Goal: Transaction & Acquisition: Purchase product/service

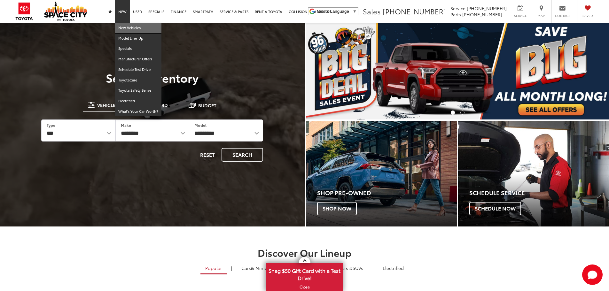
click at [129, 26] on link "New Vehicles" at bounding box center [138, 28] width 46 height 11
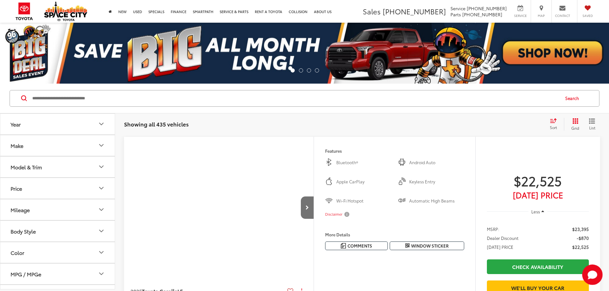
click at [68, 121] on button "Year" at bounding box center [57, 124] width 115 height 21
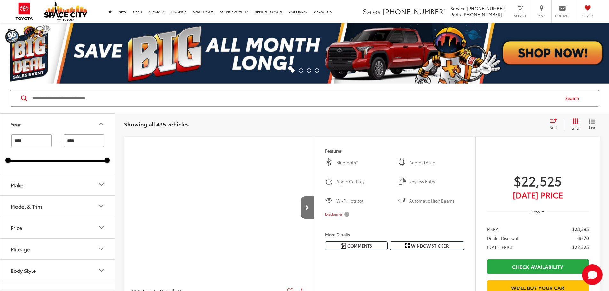
click at [68, 124] on button "Year" at bounding box center [57, 124] width 115 height 21
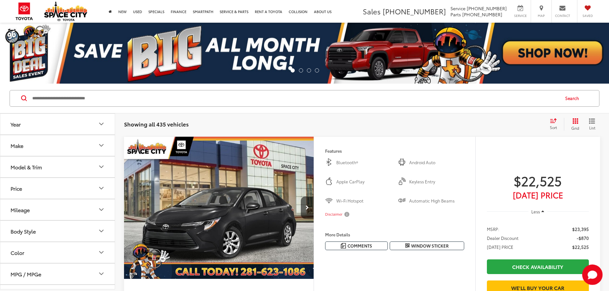
click at [71, 143] on button "Make" at bounding box center [57, 145] width 115 height 21
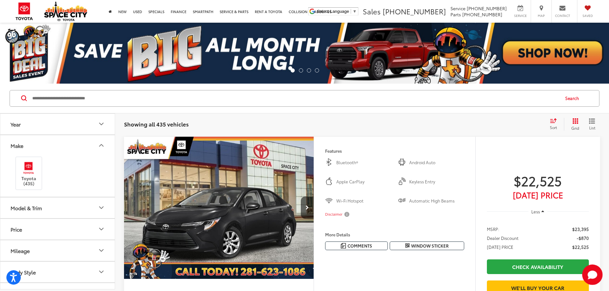
click at [38, 204] on button "Model & Trim" at bounding box center [57, 208] width 115 height 21
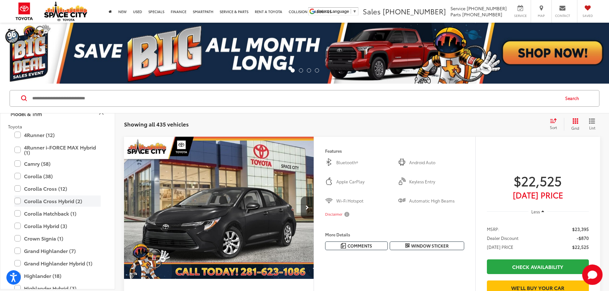
scroll to position [96, 0]
click at [19, 164] on label "Camry (58)" at bounding box center [57, 162] width 86 height 11
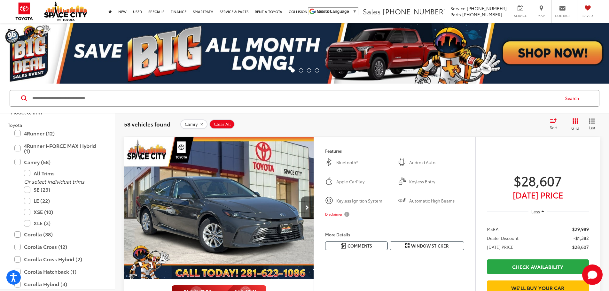
click at [552, 122] on icon "Select sort value" at bounding box center [553, 120] width 7 height 5
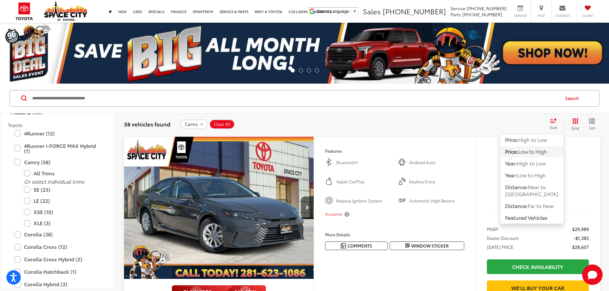
click at [523, 150] on span "Low to High" at bounding box center [532, 151] width 29 height 7
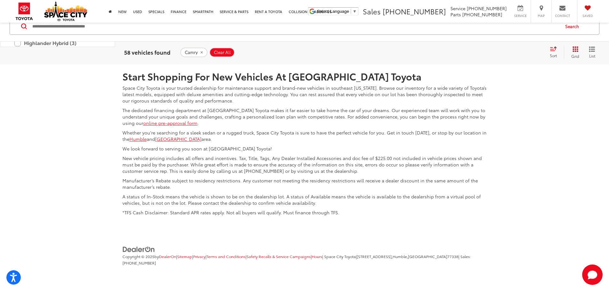
scroll to position [3371, 0]
click at [485, 23] on link "2" at bounding box center [490, 17] width 10 height 12
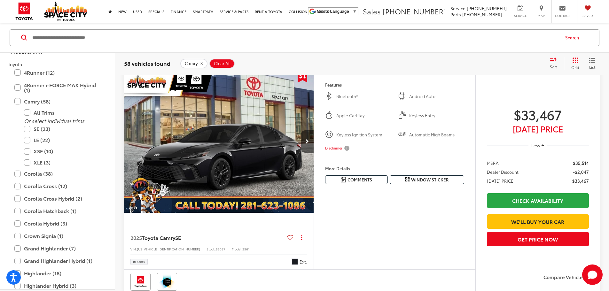
scroll to position [61, 0]
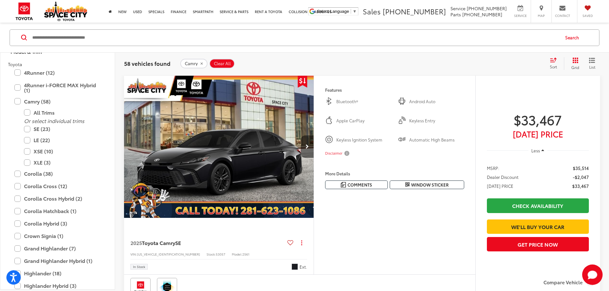
click at [314, 158] on button "Next image" at bounding box center [307, 147] width 13 height 22
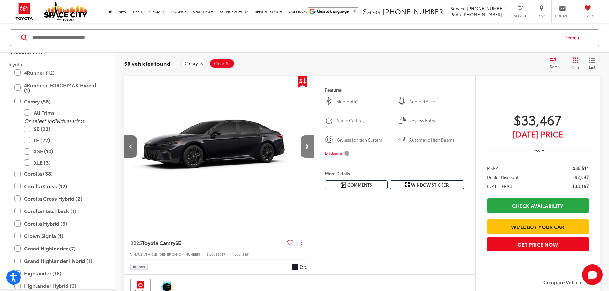
scroll to position [0, 242]
click at [314, 158] on button "Next image" at bounding box center [307, 147] width 13 height 22
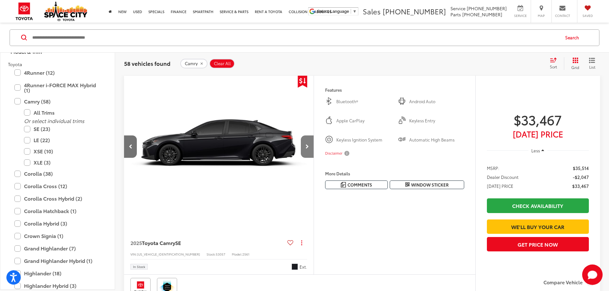
click at [314, 158] on button "Next image" at bounding box center [307, 147] width 13 height 22
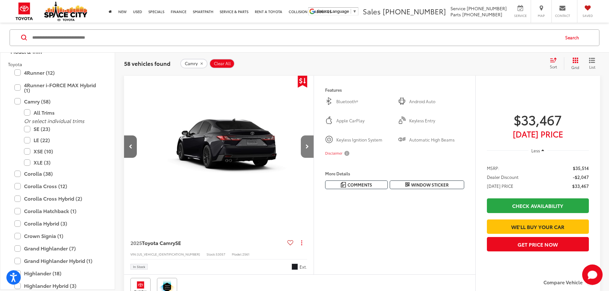
click at [314, 158] on button "Next image" at bounding box center [307, 147] width 13 height 22
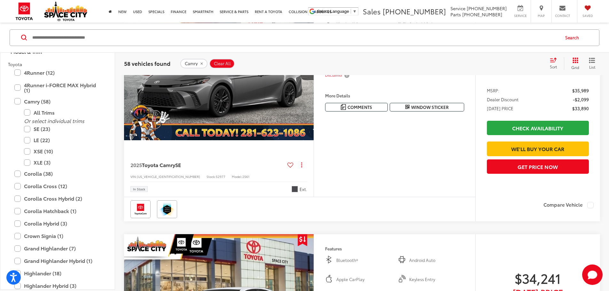
scroll to position [349, 0]
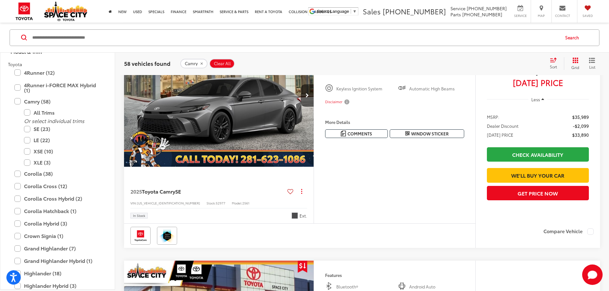
click at [487, 165] on capital-one-entry-button at bounding box center [487, 165] width 0 height 0
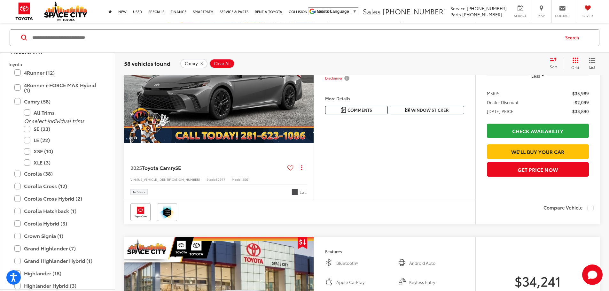
scroll to position [381, 0]
